Goal: Information Seeking & Learning: Learn about a topic

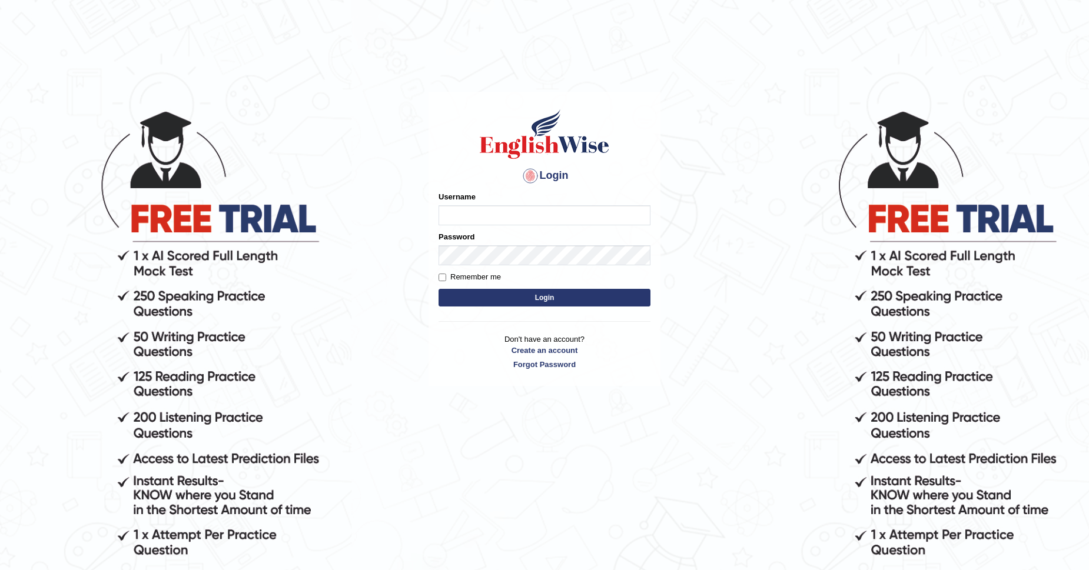
click at [486, 212] on input "Username" at bounding box center [544, 215] width 212 height 20
type input "CKAUR"
click at [540, 294] on button "Login" at bounding box center [544, 298] width 212 height 18
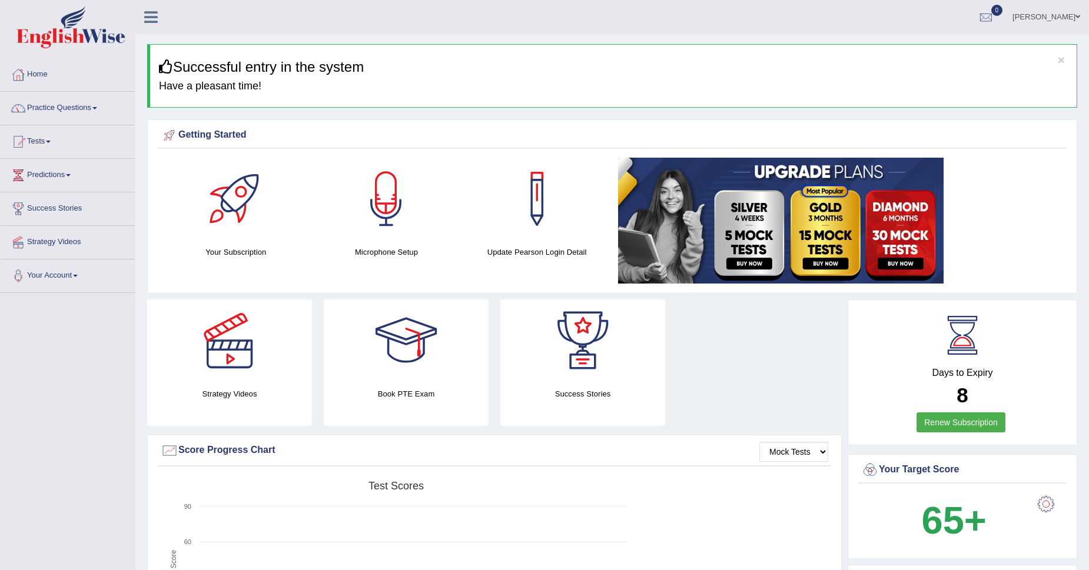
click at [1061, 32] on li "KIRANDEEP Toggle navigation Username: CKAUR Access Type: Online Subscription: D…" at bounding box center [1045, 17] width 85 height 34
click at [1076, 5] on link "[PERSON_NAME]" at bounding box center [1045, 15] width 85 height 31
click at [775, 64] on h3 "Successful entry in the system" at bounding box center [613, 66] width 909 height 15
click at [74, 107] on link "Practice Questions" at bounding box center [68, 106] width 134 height 29
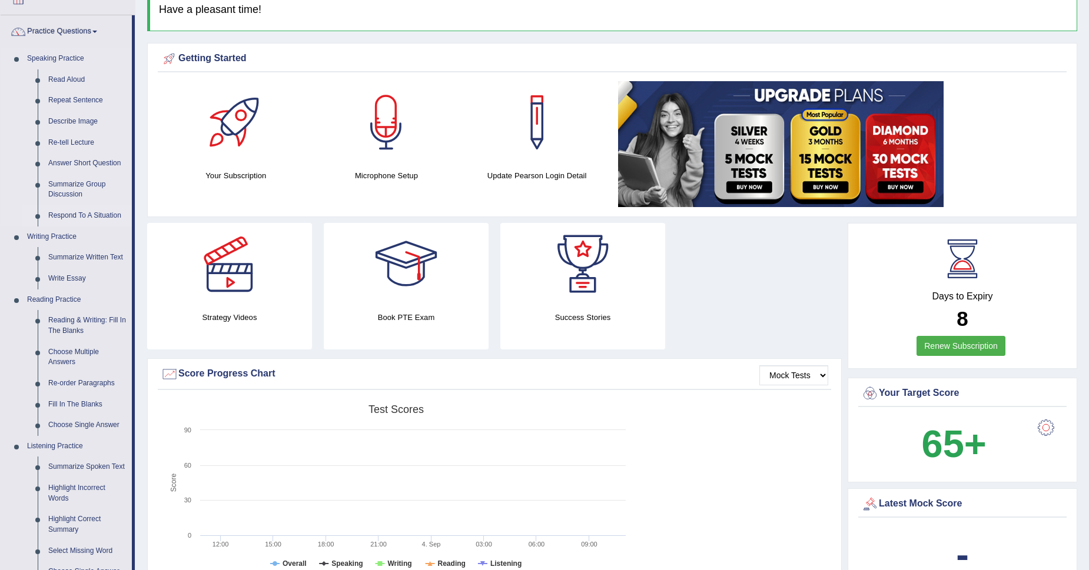
scroll to position [85, 0]
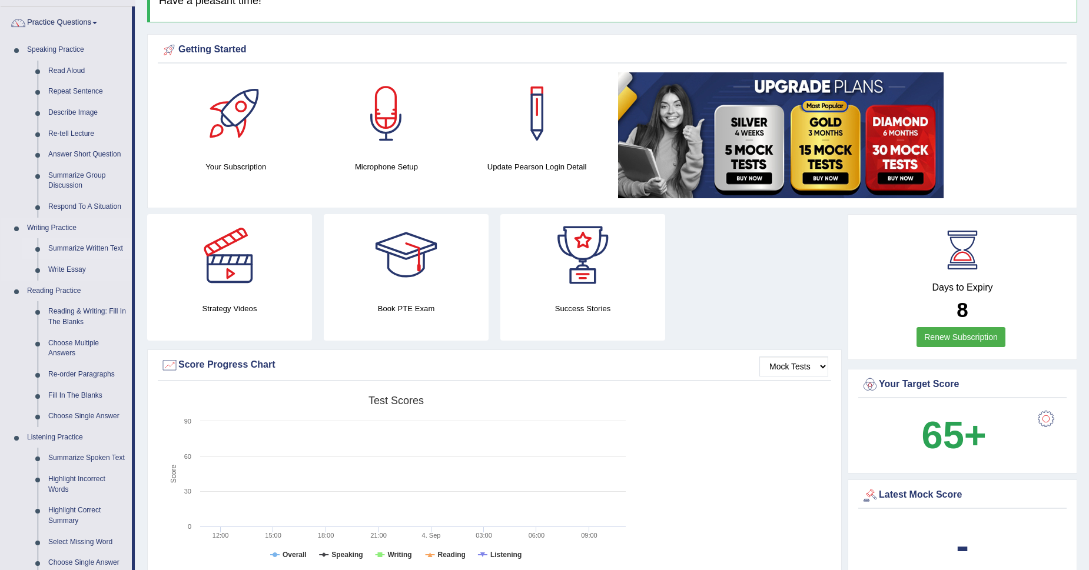
click at [67, 252] on link "Summarize Written Text" at bounding box center [87, 248] width 89 height 21
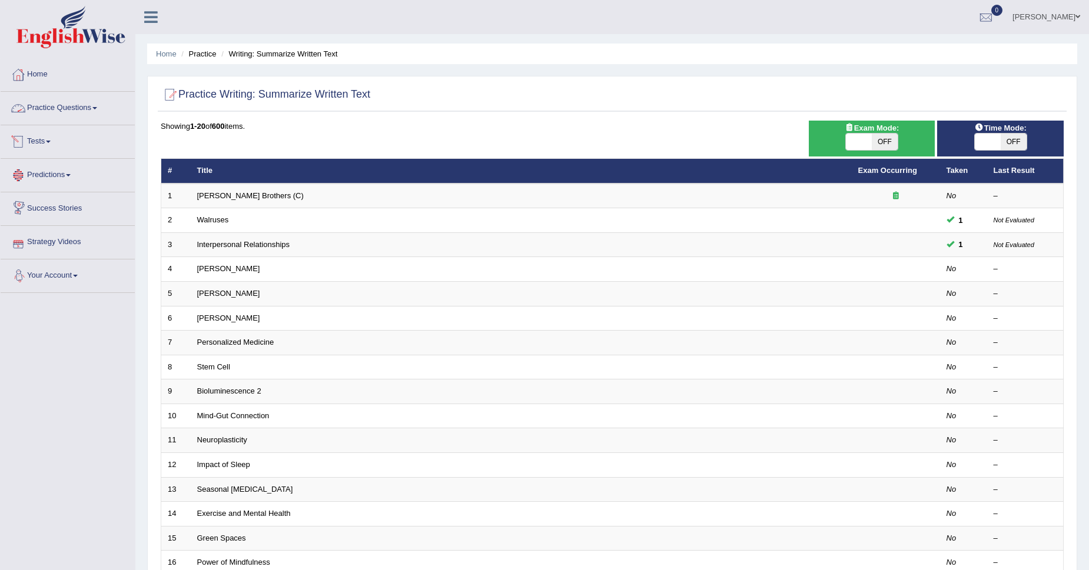
click at [74, 116] on link "Practice Questions" at bounding box center [68, 106] width 134 height 29
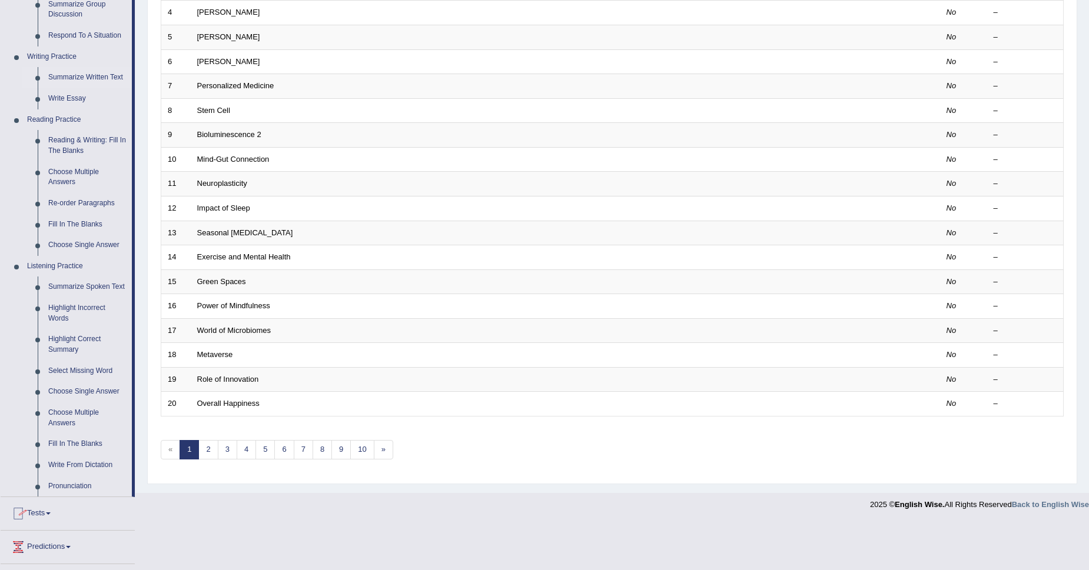
scroll to position [257, 0]
click at [67, 481] on link "Pronunciation" at bounding box center [87, 486] width 89 height 21
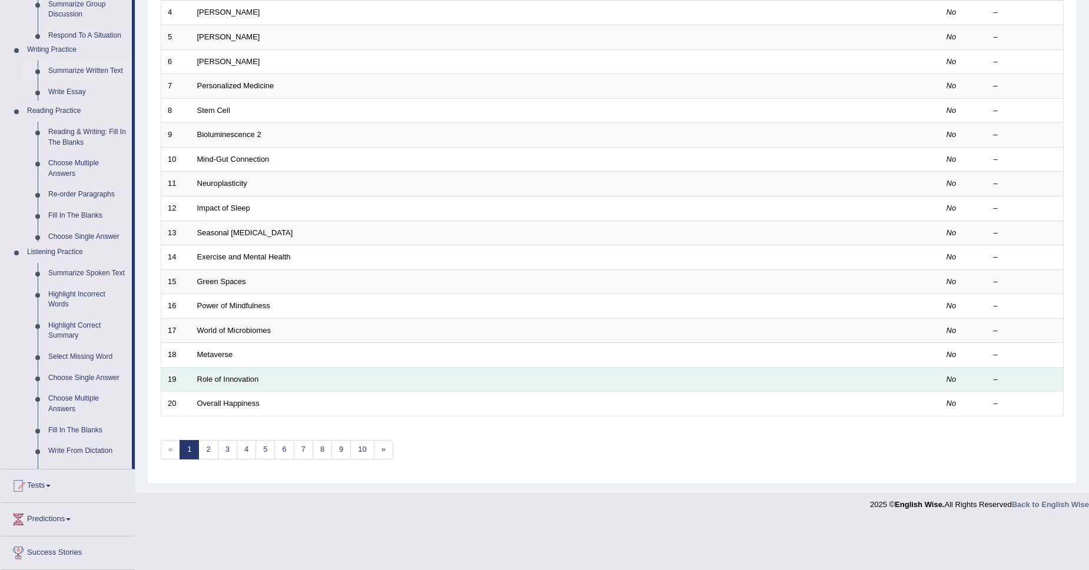
scroll to position [228, 0]
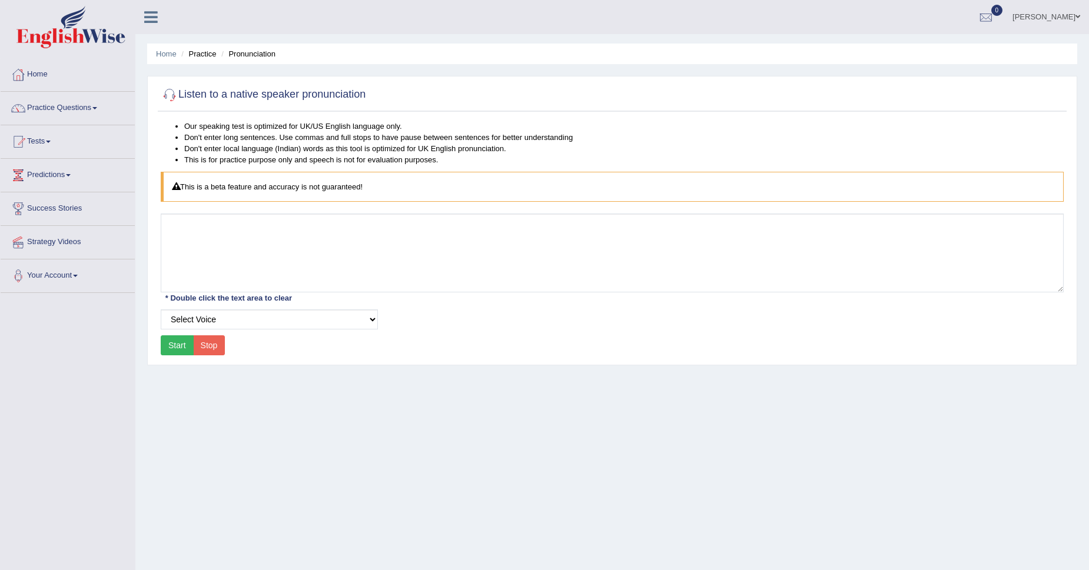
click at [173, 348] on button "Start" at bounding box center [177, 345] width 33 height 20
click at [59, 109] on link "Practice Questions" at bounding box center [68, 106] width 134 height 29
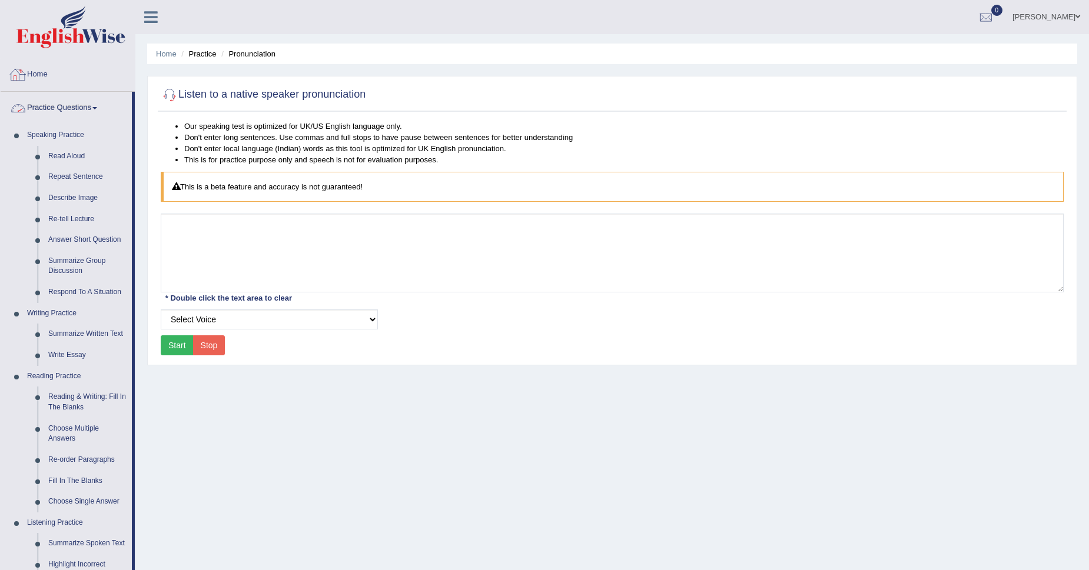
click at [50, 107] on link "Practice Questions" at bounding box center [66, 106] width 131 height 29
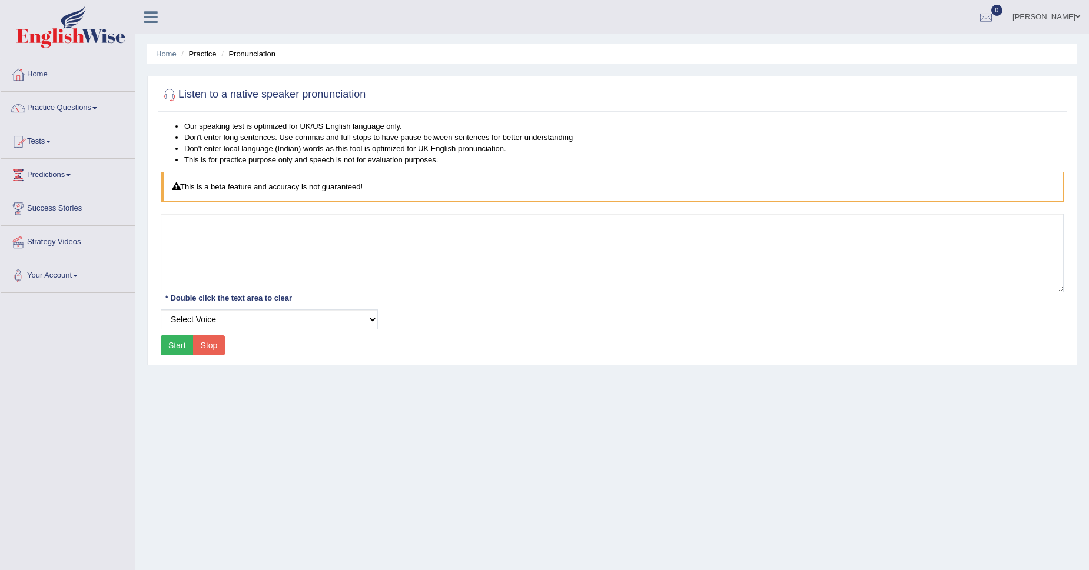
click at [49, 146] on link "Tests" at bounding box center [68, 139] width 134 height 29
click at [92, 167] on link "Take Practice Sectional Test" at bounding box center [77, 168] width 110 height 21
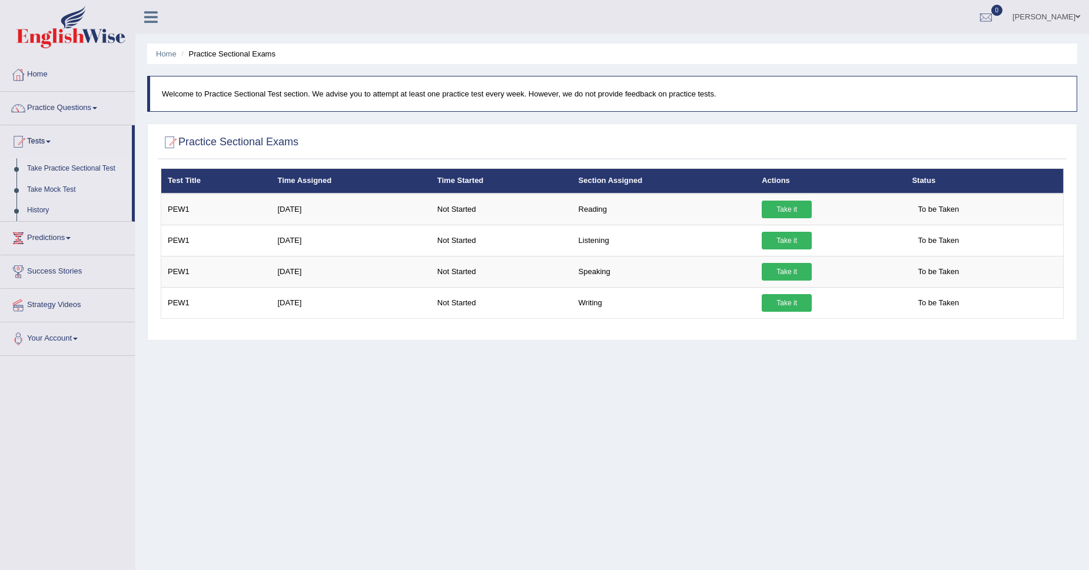
click at [54, 190] on link "Take Mock Test" at bounding box center [77, 189] width 110 height 21
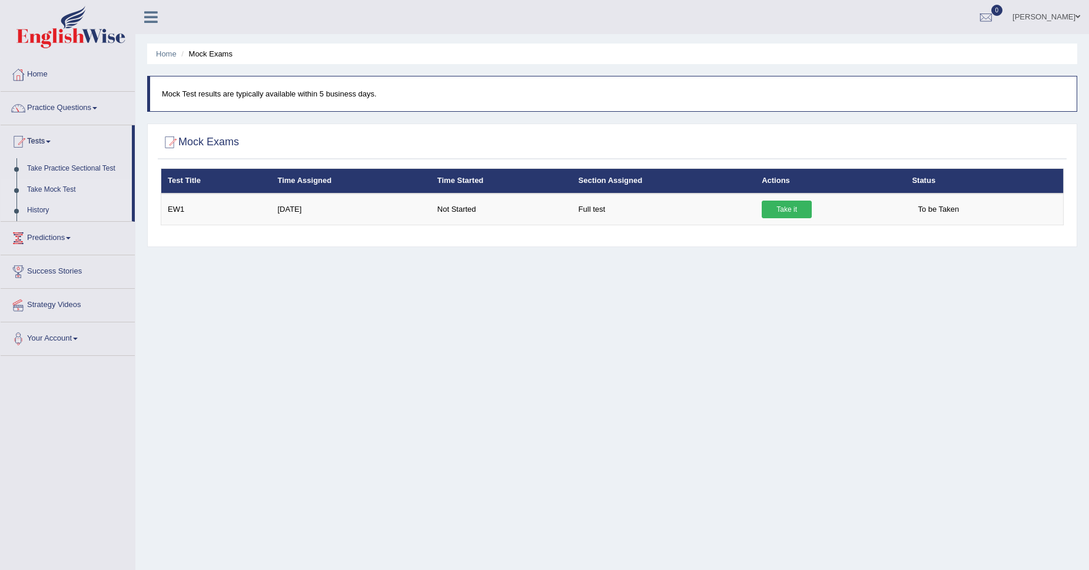
click at [41, 208] on link "History" at bounding box center [77, 210] width 110 height 21
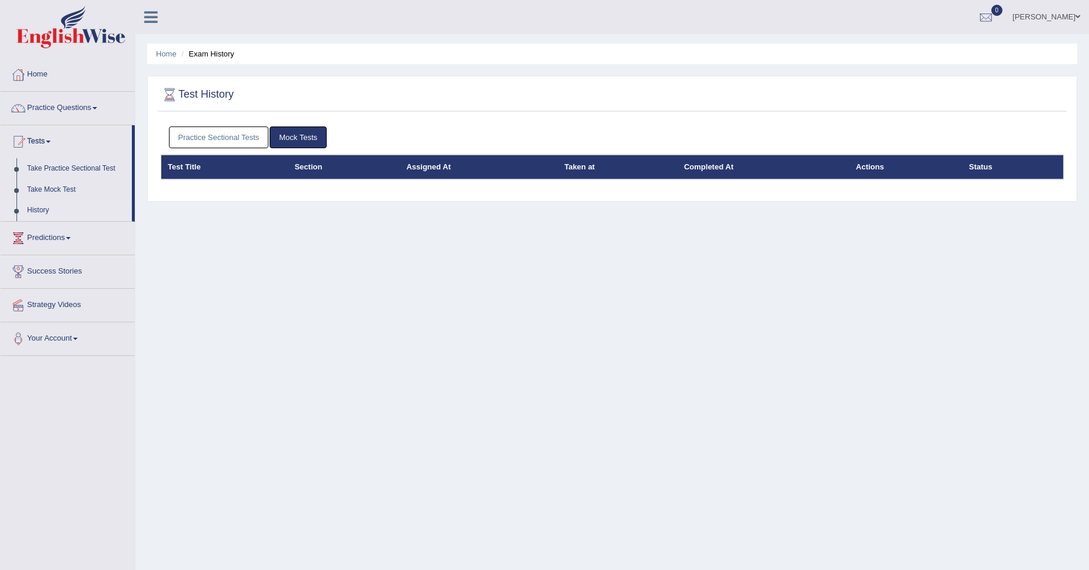
click at [241, 141] on link "Practice Sectional Tests" at bounding box center [219, 138] width 100 height 22
click at [43, 138] on link "Tests" at bounding box center [66, 139] width 131 height 29
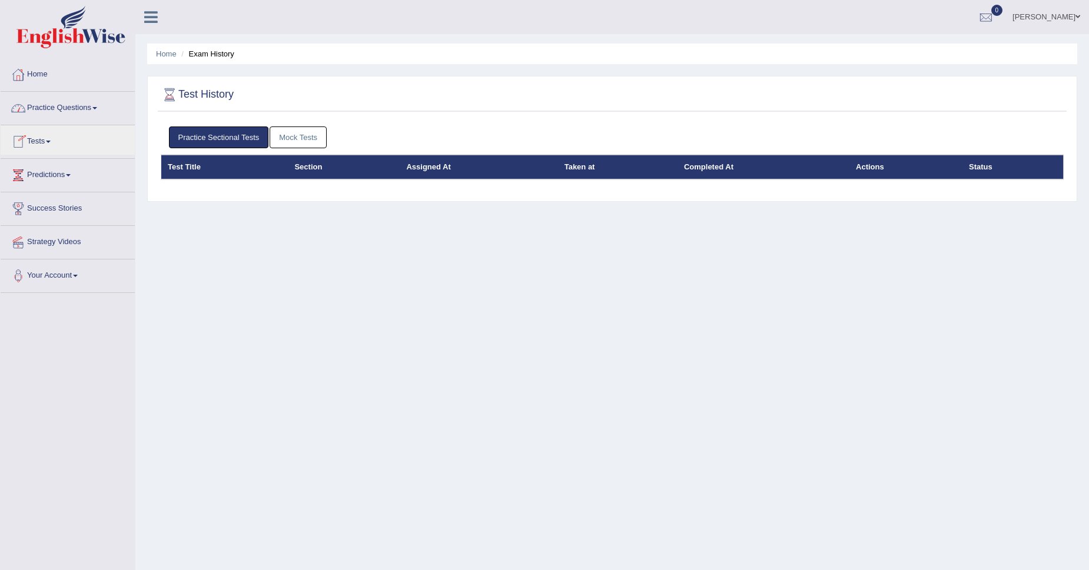
click at [47, 70] on link "Home" at bounding box center [68, 72] width 134 height 29
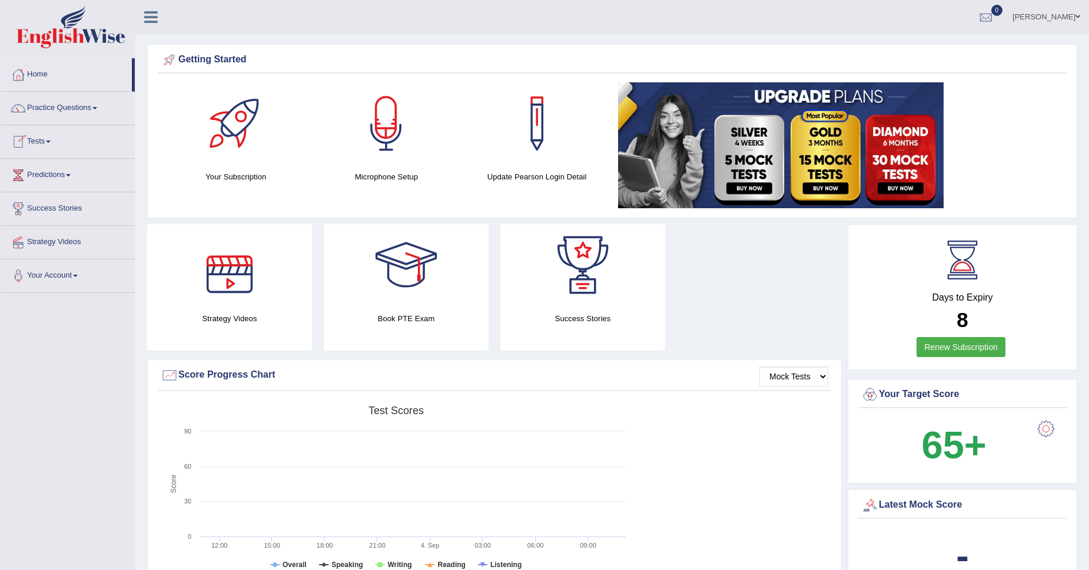
click at [250, 313] on h4 "Strategy Videos" at bounding box center [229, 319] width 165 height 12
click at [385, 159] on div at bounding box center [386, 123] width 82 height 82
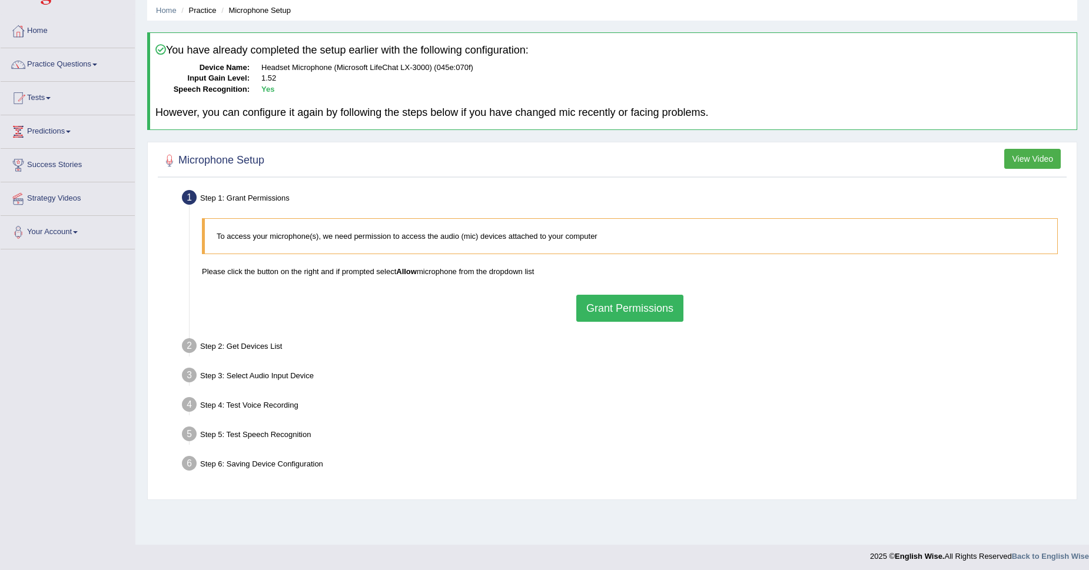
scroll to position [48, 0]
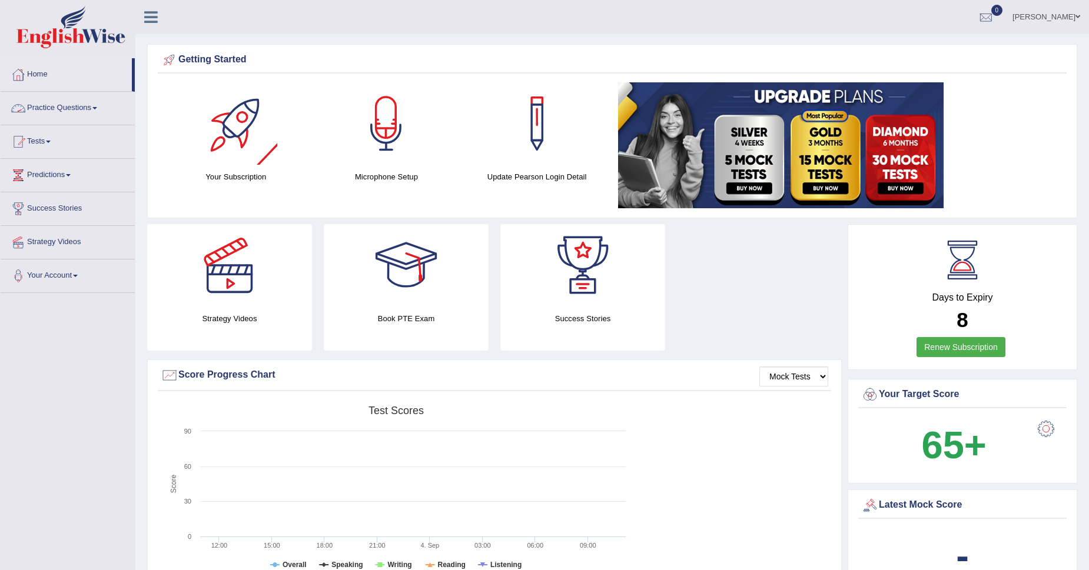
click at [71, 106] on link "Practice Questions" at bounding box center [68, 106] width 134 height 29
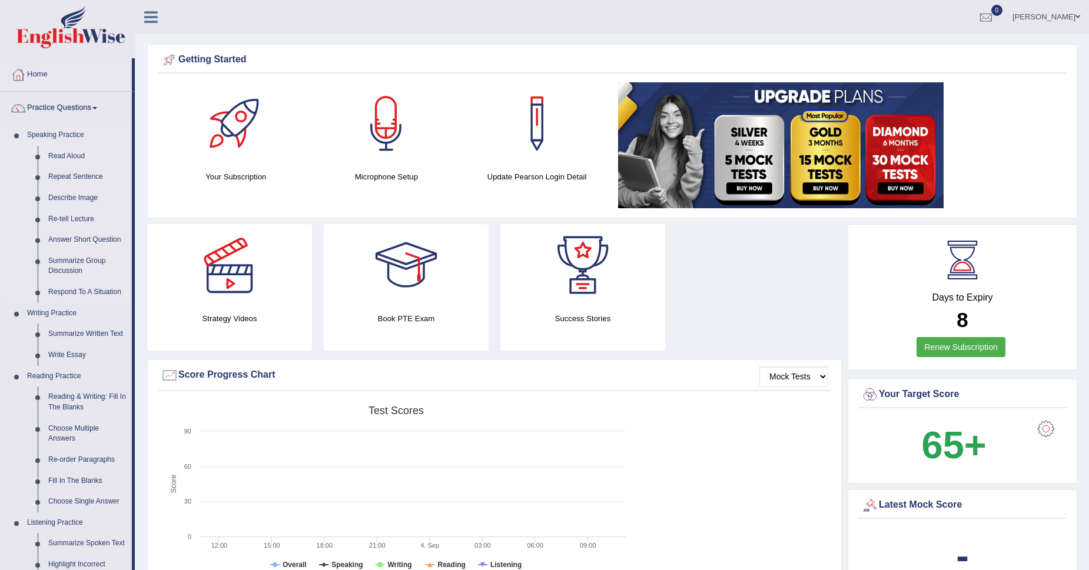
click at [83, 157] on link "Read Aloud" at bounding box center [87, 156] width 89 height 21
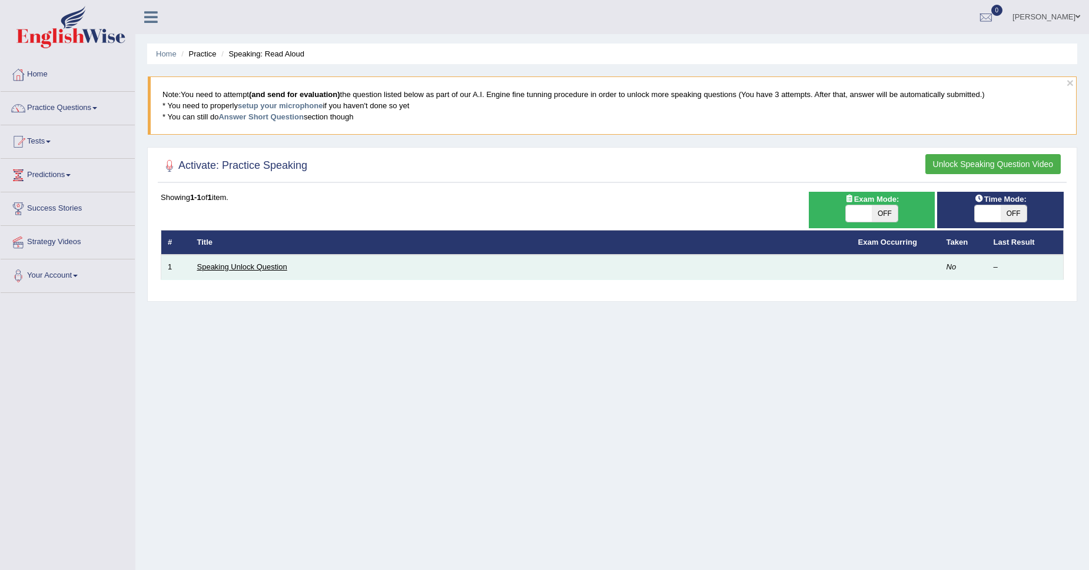
click at [269, 263] on link "Speaking Unlock Question" at bounding box center [242, 266] width 90 height 9
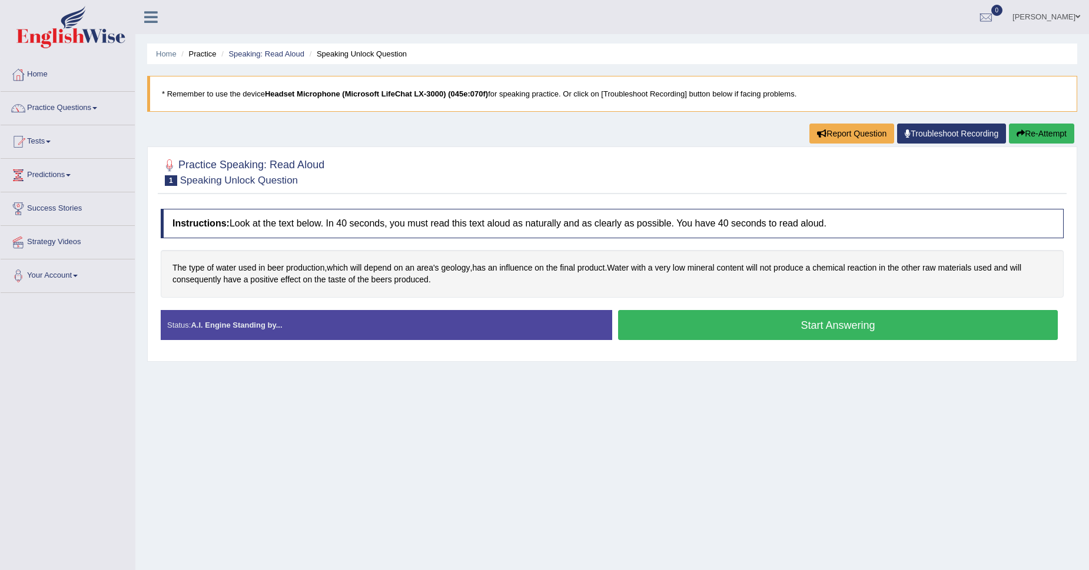
click at [891, 331] on button "Start Answering" at bounding box center [838, 325] width 440 height 30
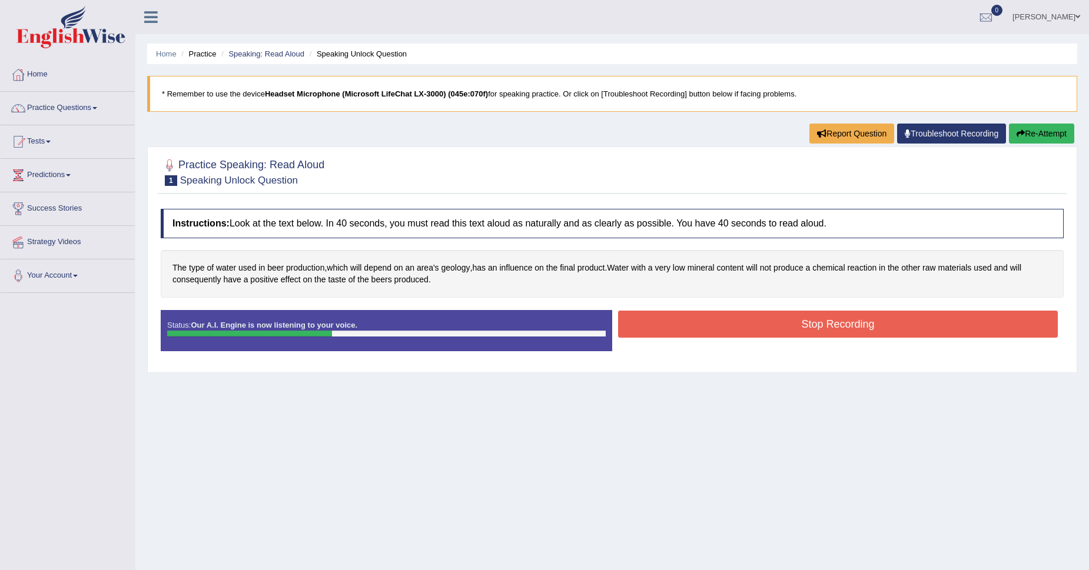
click at [742, 332] on button "Stop Recording" at bounding box center [838, 324] width 440 height 27
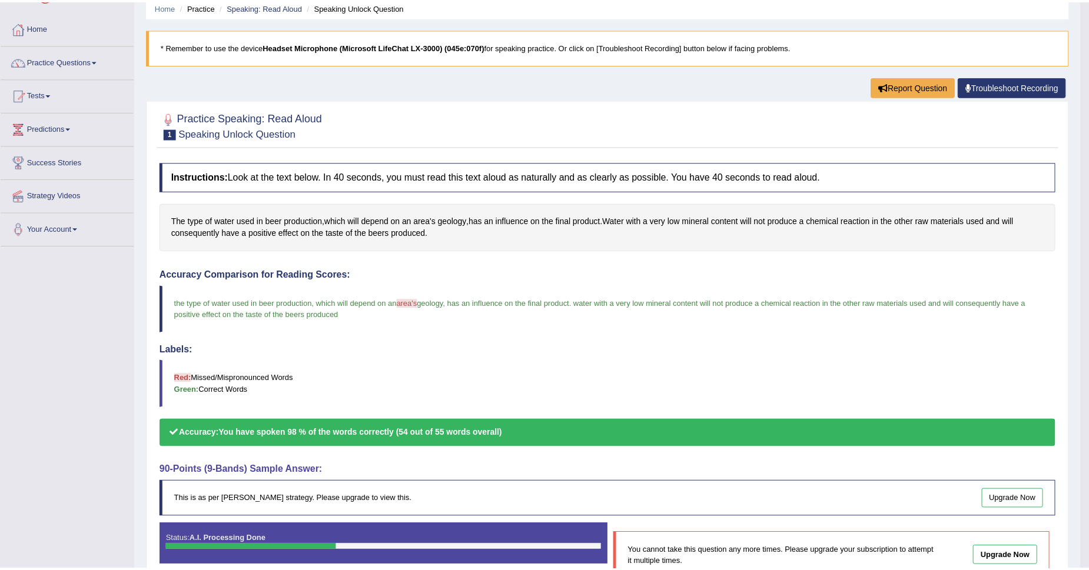
scroll to position [48, 0]
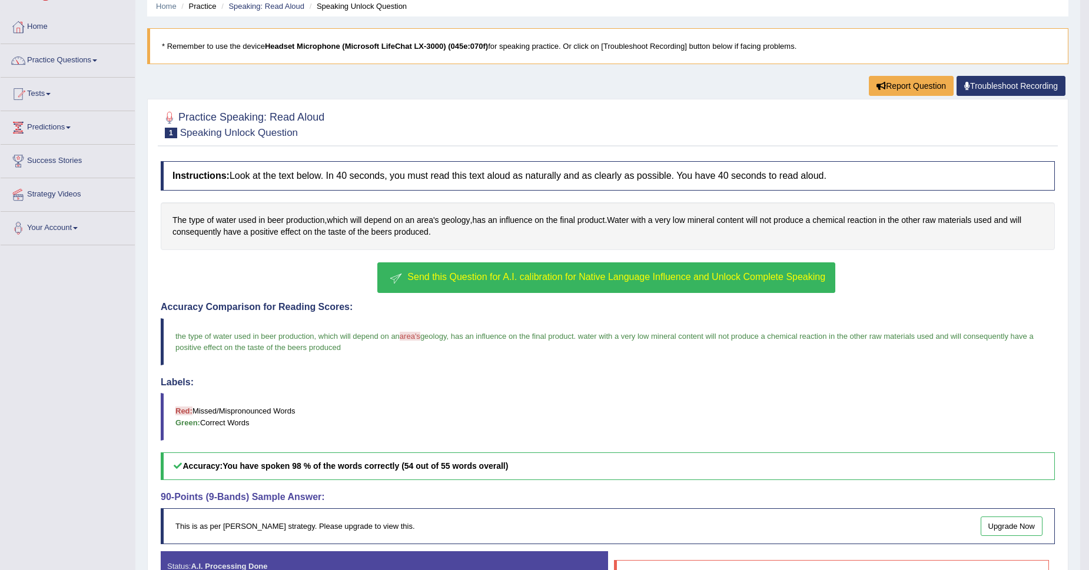
click at [616, 274] on span "Send this Question for A.I. calibration for Native Language Influence and Unloc…" at bounding box center [616, 277] width 418 height 10
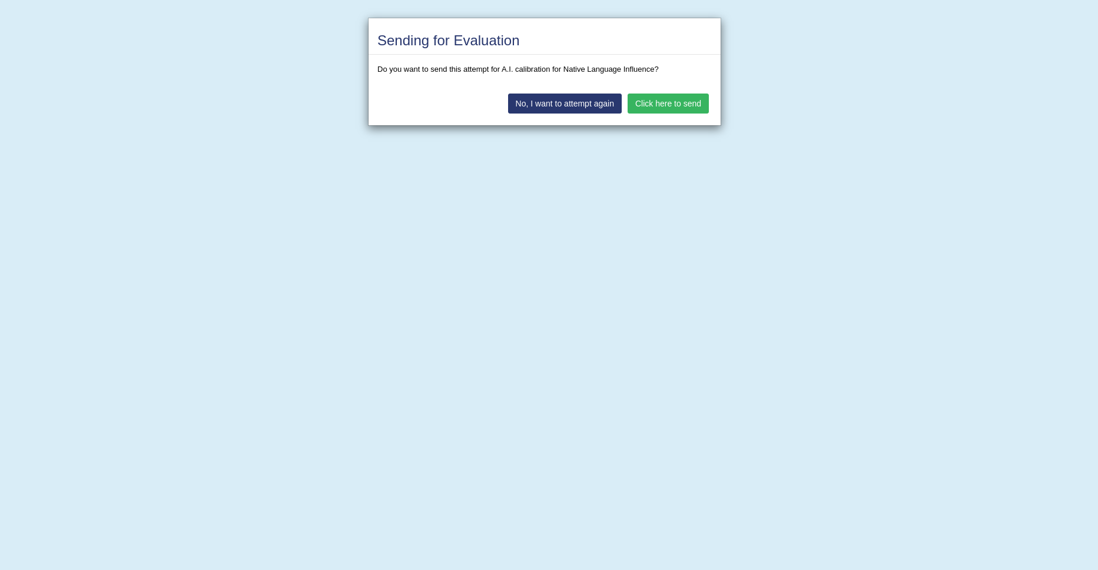
click at [668, 109] on button "Click here to send" at bounding box center [667, 104] width 81 height 20
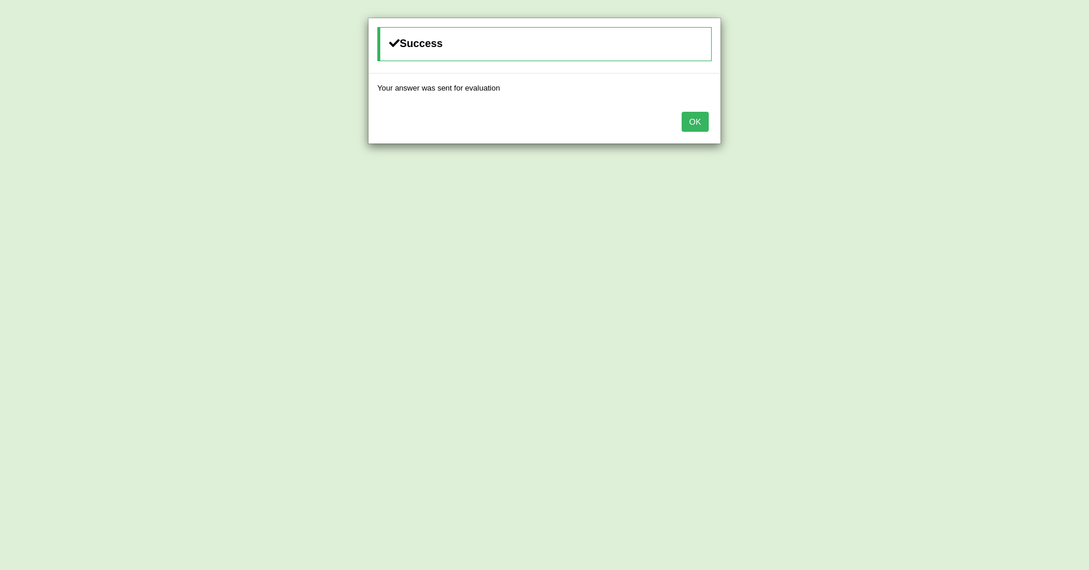
click at [693, 127] on button "OK" at bounding box center [695, 122] width 27 height 20
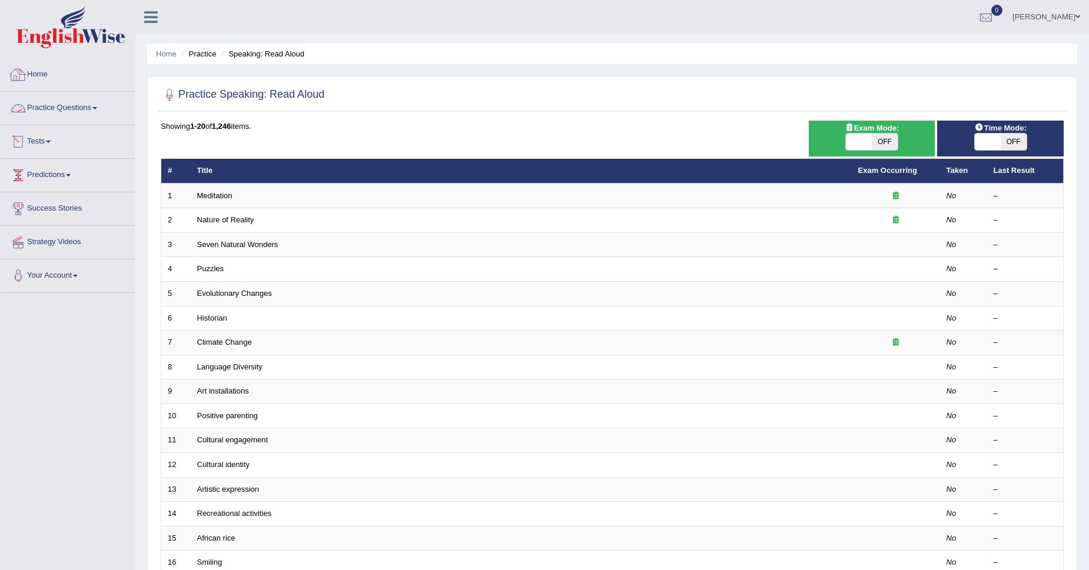
click at [72, 97] on link "Practice Questions" at bounding box center [68, 106] width 134 height 29
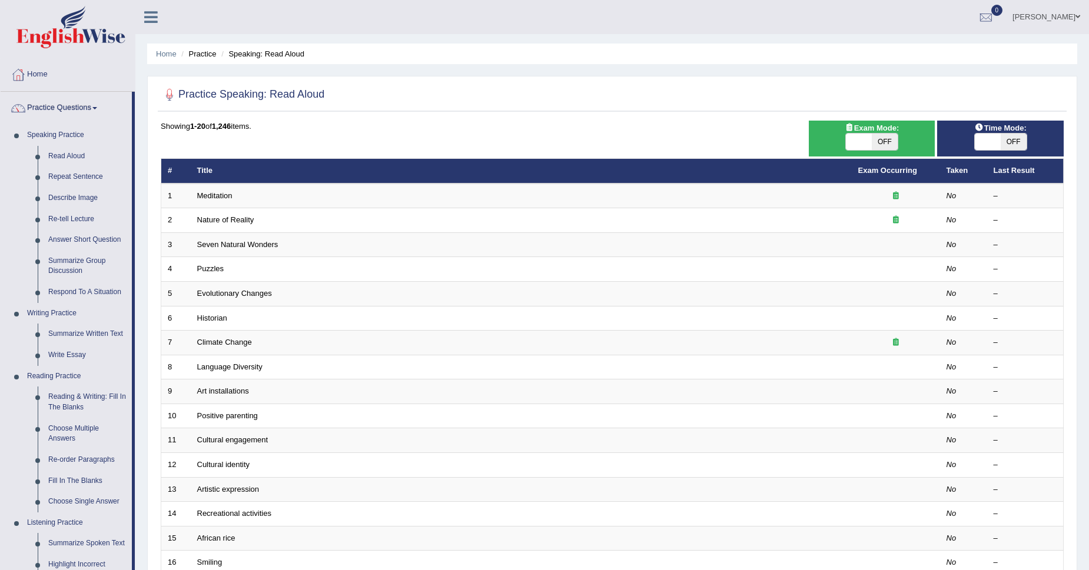
click at [1072, 15] on link "KIRANDEEP" at bounding box center [1045, 15] width 85 height 31
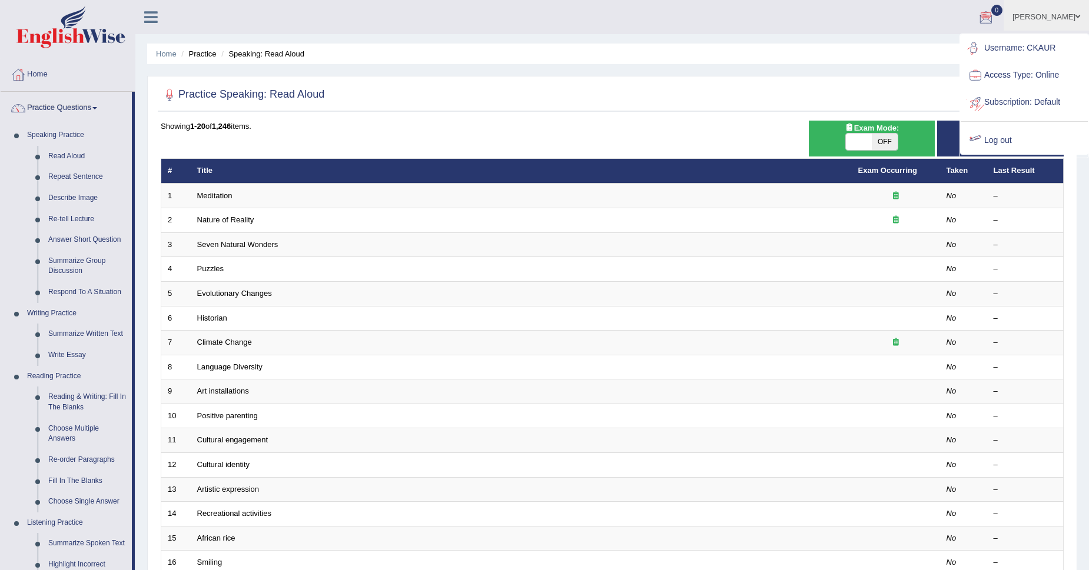
click at [997, 143] on link "Log out" at bounding box center [1023, 140] width 127 height 27
